Goal: Information Seeking & Learning: Learn about a topic

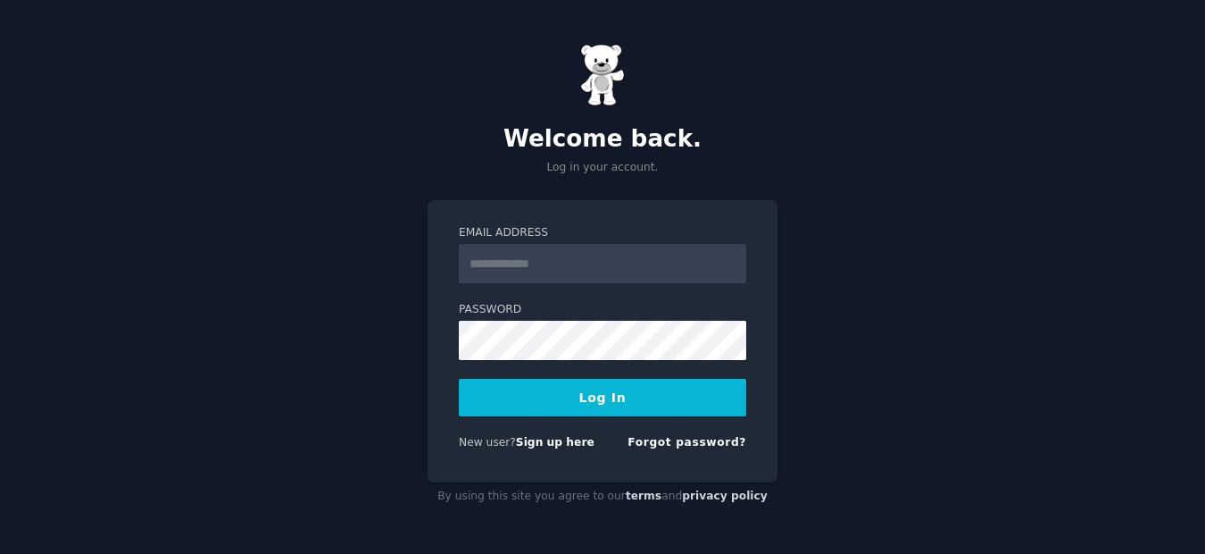
click at [520, 261] on input "Email Address" at bounding box center [603, 263] width 288 height 39
click at [314, 314] on div "Welcome back. Log in your account. Email Address Password Log In New user? Sign…" at bounding box center [602, 277] width 1205 height 554
click at [529, 445] on link "Sign up here" at bounding box center [555, 442] width 79 height 13
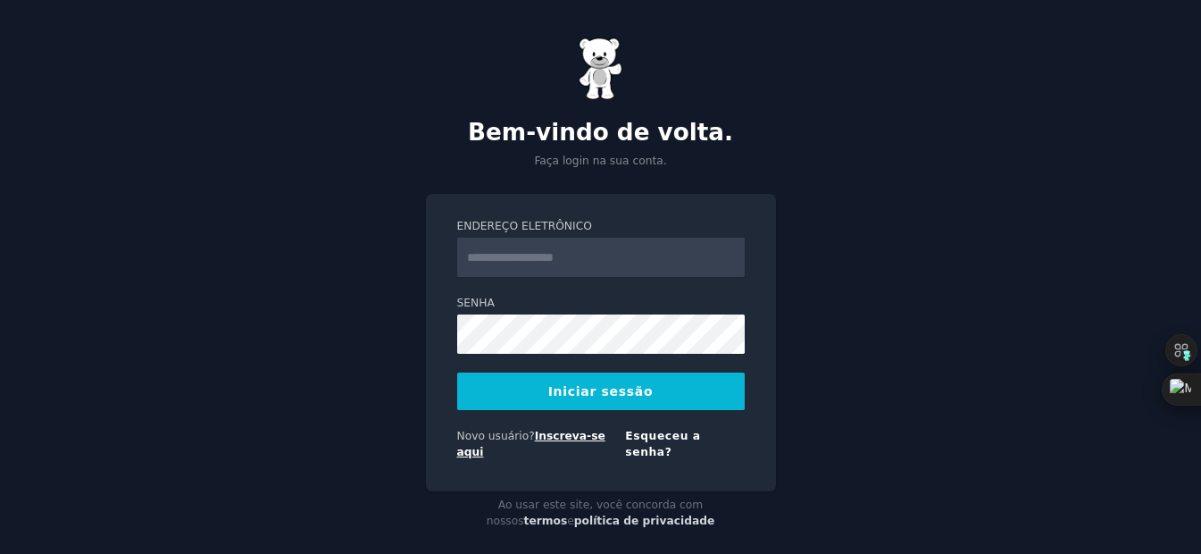
click at [566, 438] on link "Inscreva-se aqui" at bounding box center [531, 444] width 148 height 29
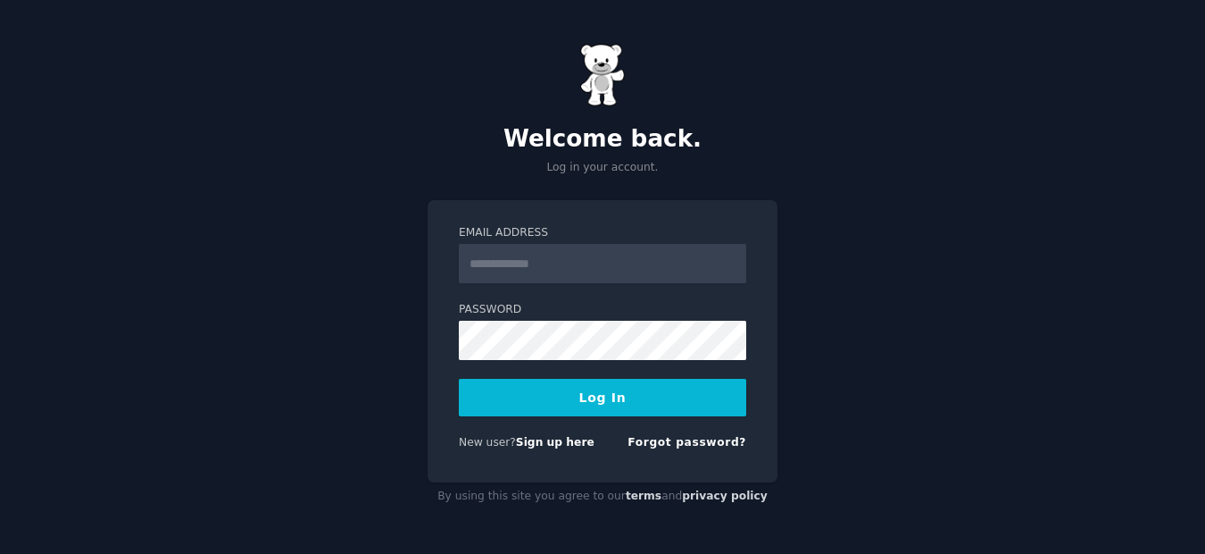
click at [508, 259] on input "Email Address" at bounding box center [603, 263] width 288 height 39
type input "**********"
click at [614, 391] on button "Log In" at bounding box center [603, 398] width 288 height 38
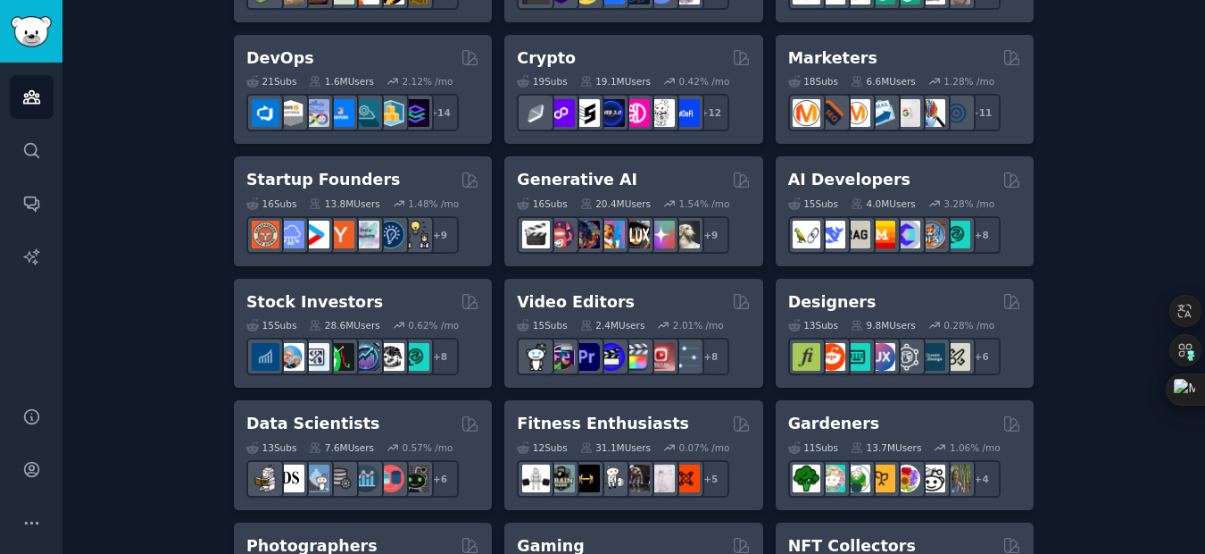
scroll to position [536, 0]
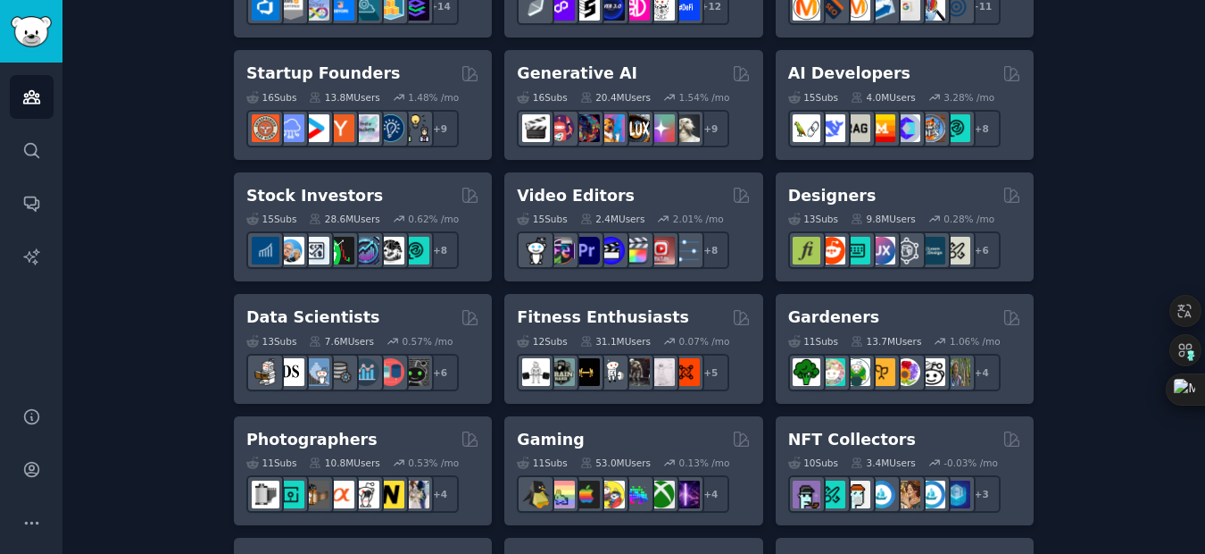
click at [1084, 48] on div "Create your first audience An audience is a collection of subreddits you can se…" at bounding box center [634, 550] width 1093 height 1945
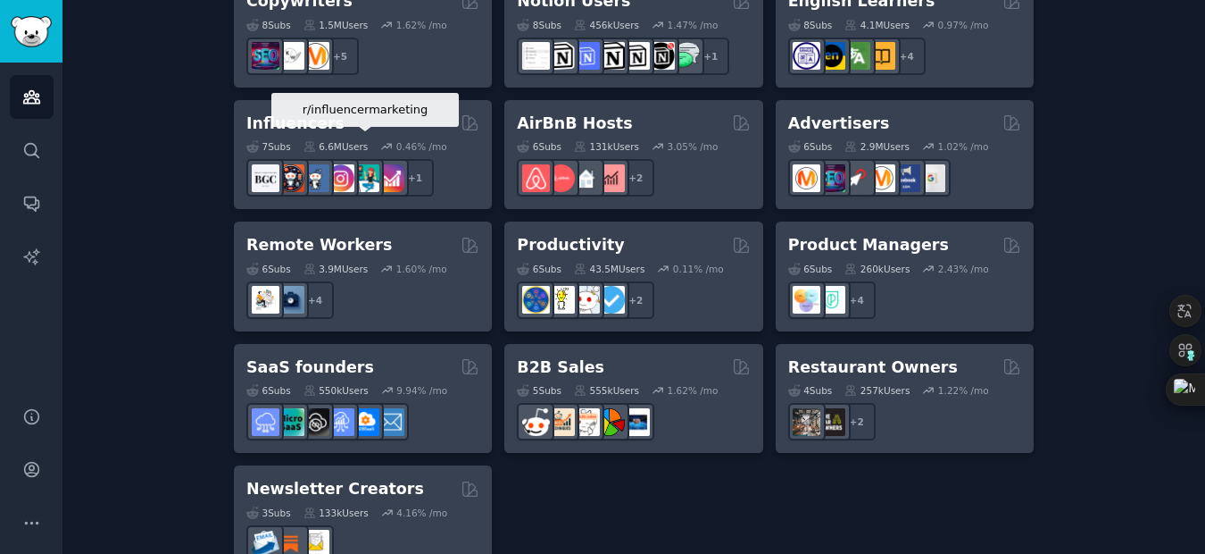
scroll to position [1506, 0]
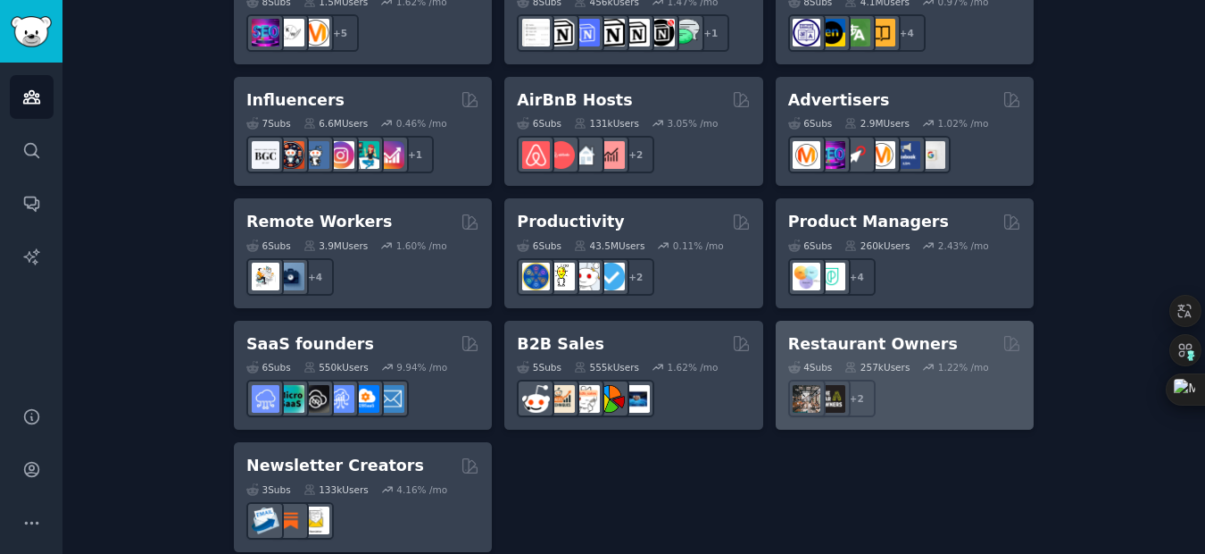
click at [867, 333] on h2 "Restaurant Owners" at bounding box center [873, 344] width 170 height 22
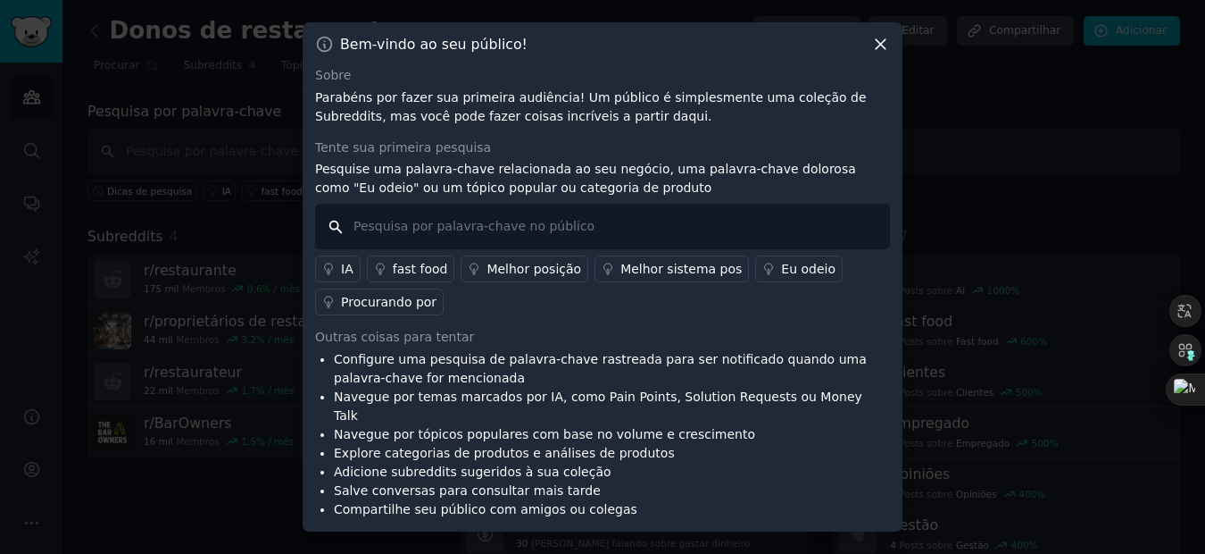
click at [441, 238] on input "text" at bounding box center [602, 227] width 575 height 46
type input "menu"
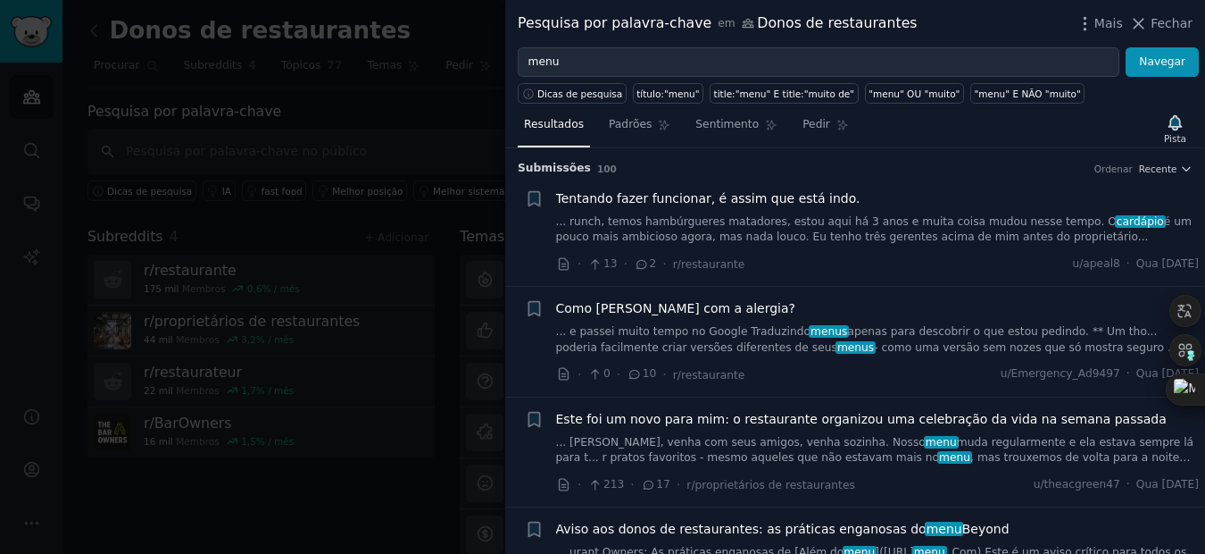
drag, startPoint x: 1005, startPoint y: 26, endPoint x: 913, endPoint y: 43, distance: 92.6
click at [913, 43] on div "Pesquisa por palavra-chave em Donos de restaurantes Mais Fechar" at bounding box center [855, 23] width 700 height 47
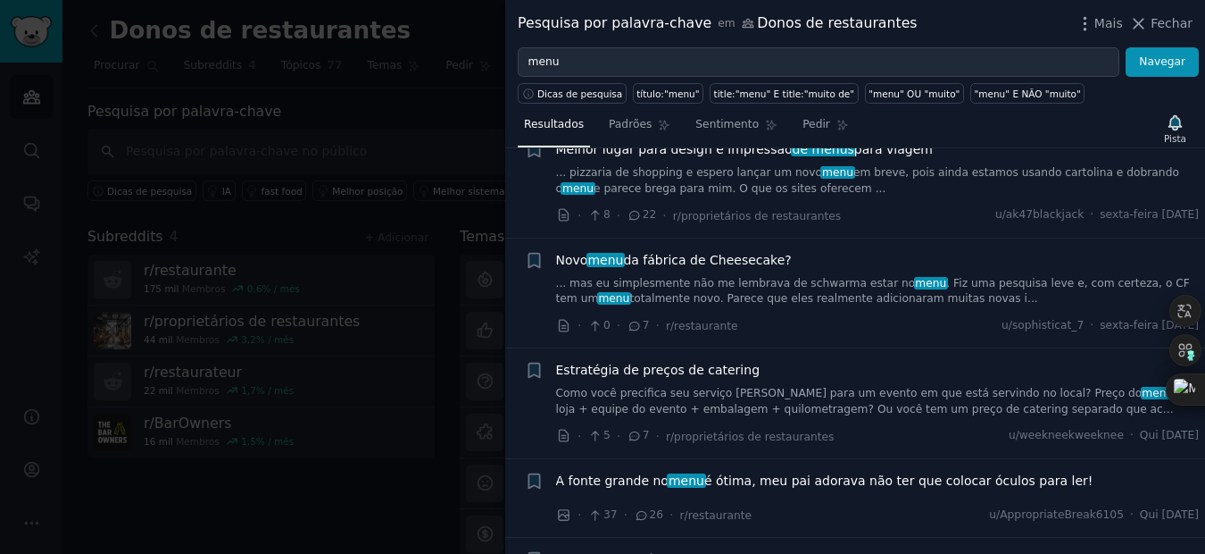
scroll to position [893, 0]
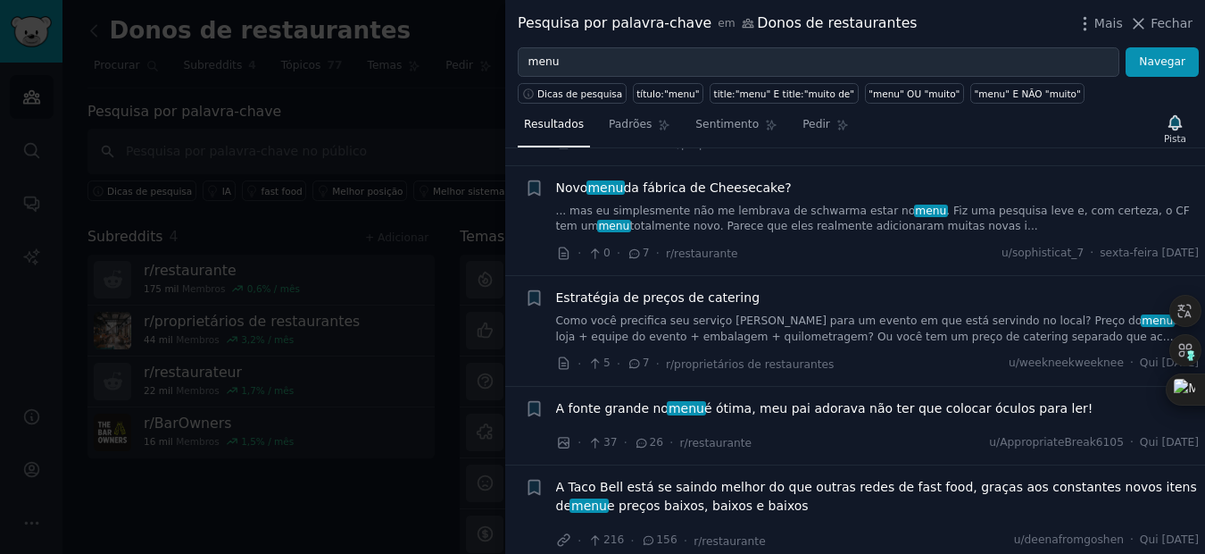
click at [721, 179] on span "Novo menu da fábrica de Cheesecake?" at bounding box center [674, 188] width 236 height 19
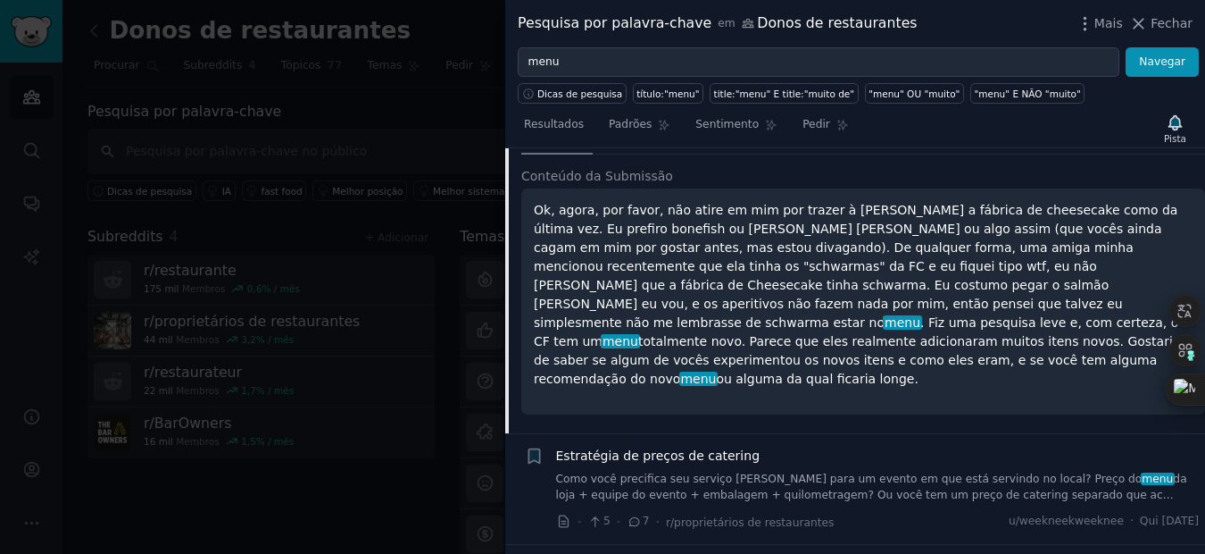
scroll to position [1073, 0]
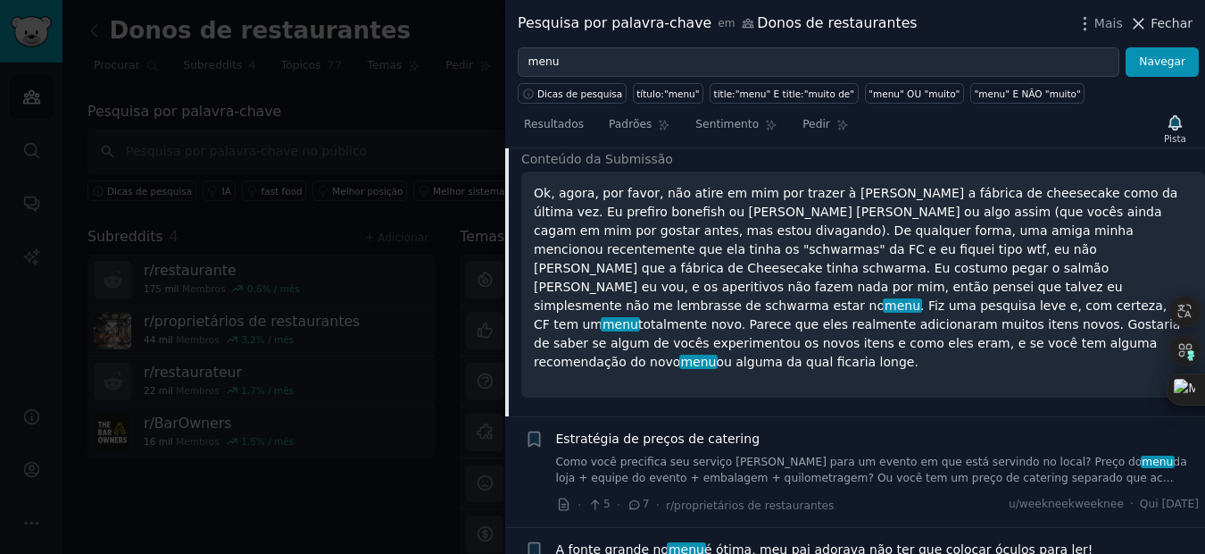
click at [1160, 25] on span "Fechar" at bounding box center [1172, 23] width 42 height 19
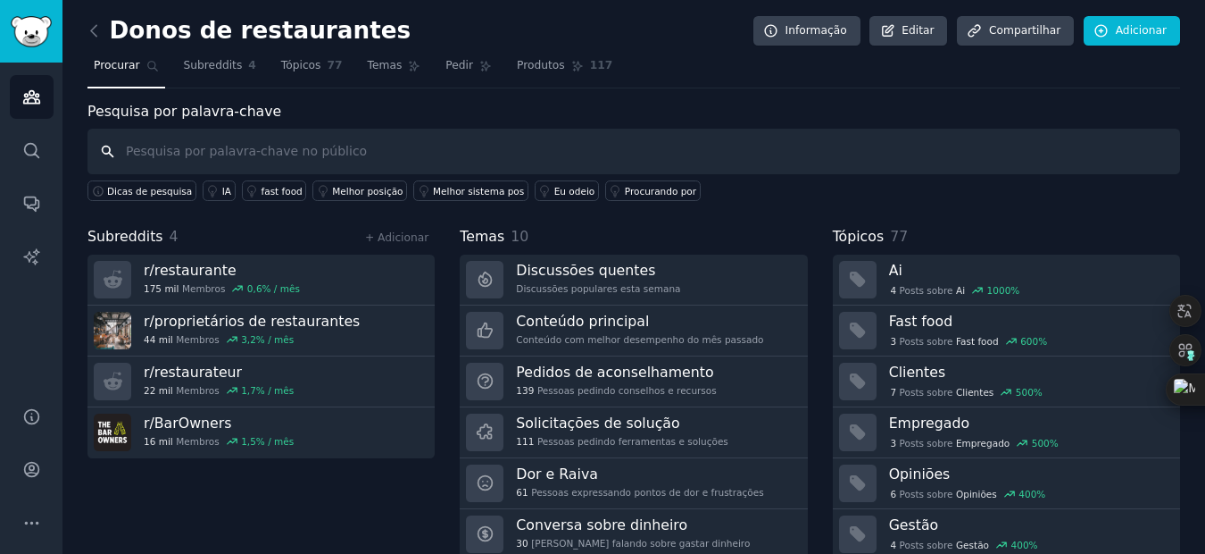
click at [248, 154] on input "text" at bounding box center [634, 152] width 1093 height 46
type input "r"
type input "telas de proteção de sacadas"
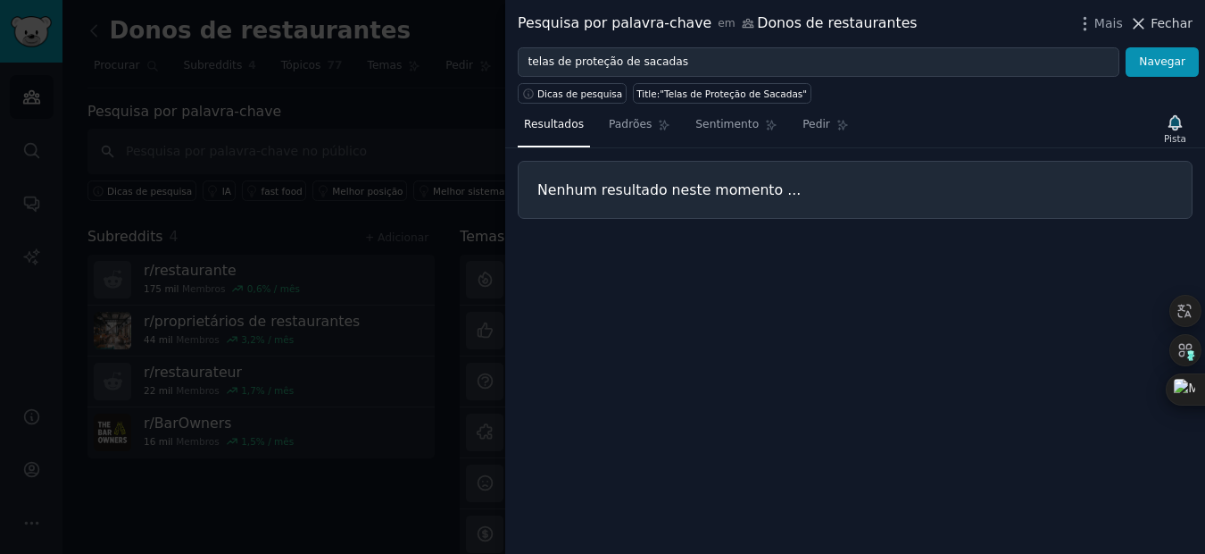
click at [1167, 23] on span "Fechar" at bounding box center [1172, 23] width 42 height 19
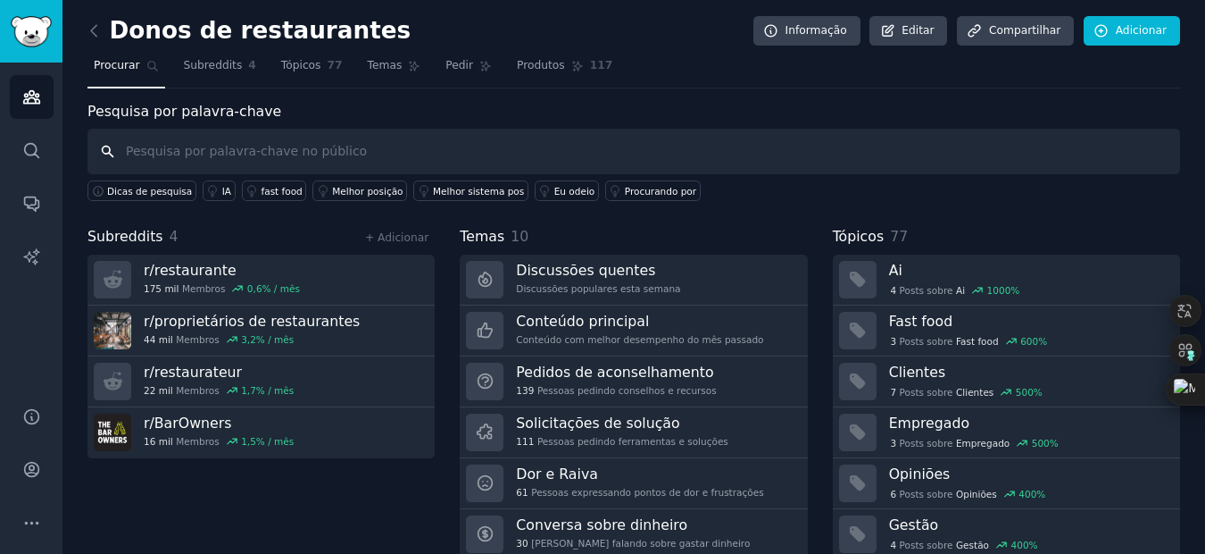
click at [216, 153] on input "text" at bounding box center [634, 152] width 1093 height 46
click at [370, 68] on span "Temas" at bounding box center [385, 66] width 35 height 16
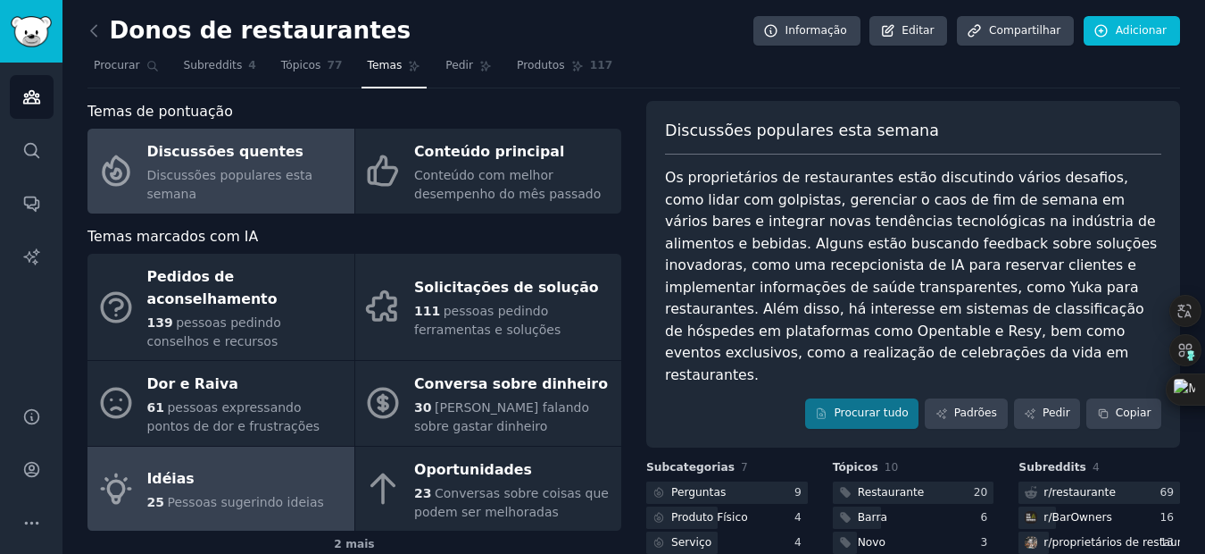
click at [176, 465] on div "Idéias" at bounding box center [235, 479] width 177 height 29
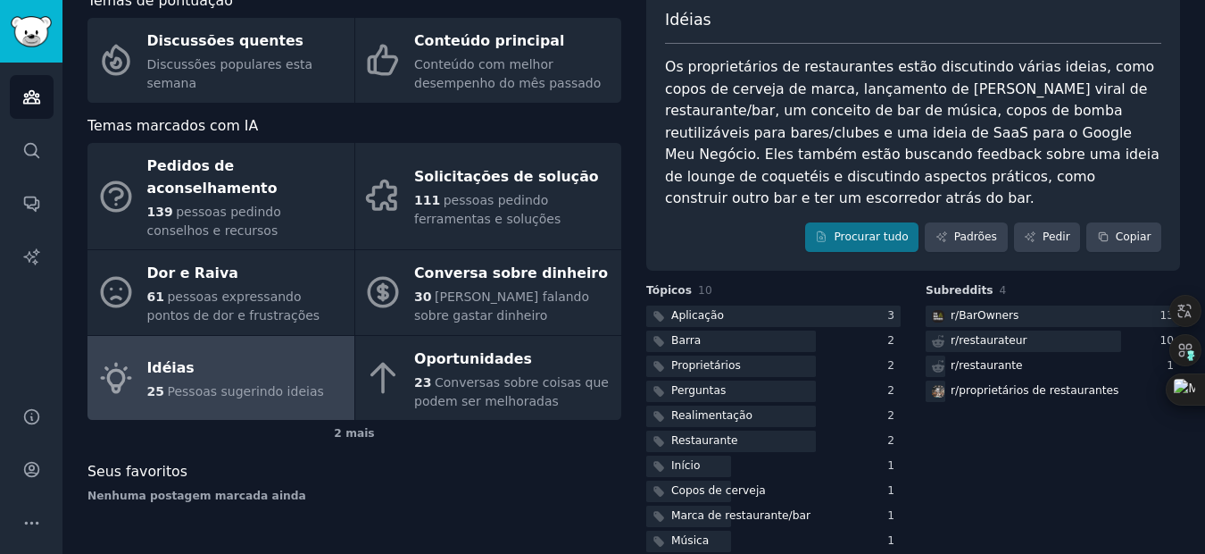
scroll to position [115, 0]
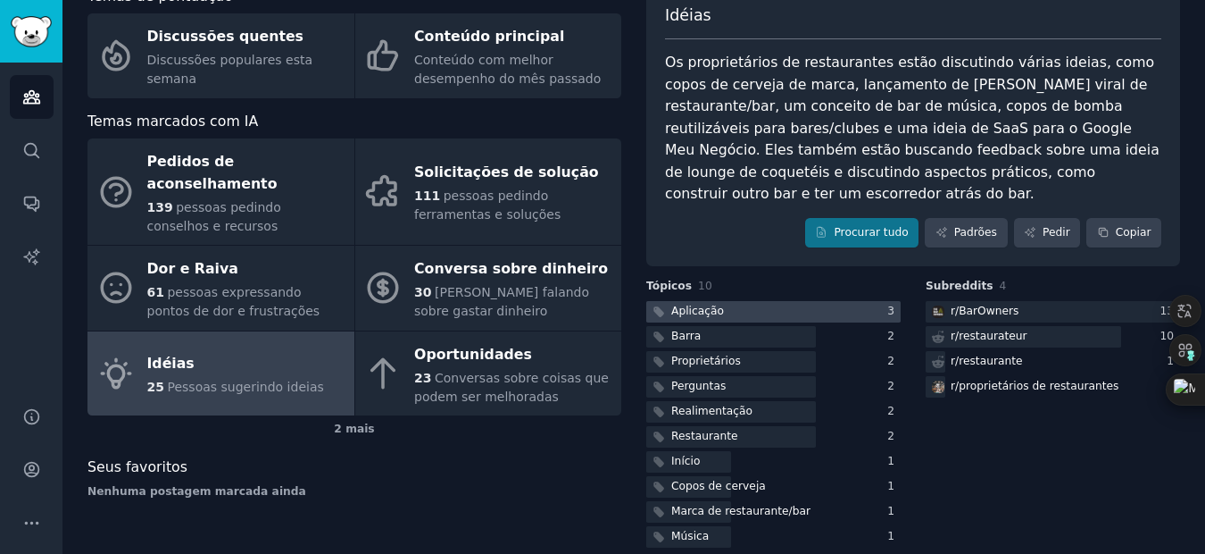
click at [729, 301] on div at bounding box center [773, 312] width 254 height 22
